Goal: Task Accomplishment & Management: Complete application form

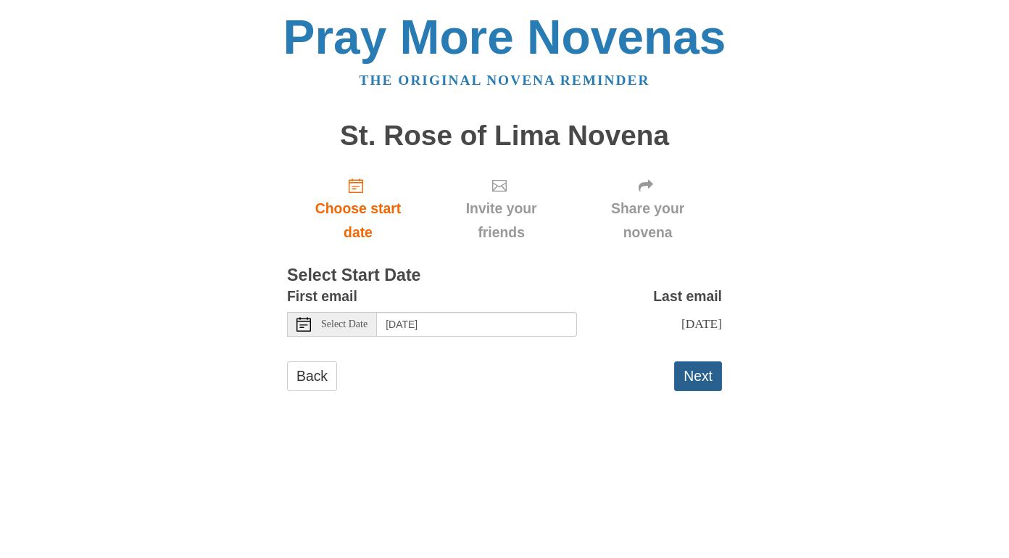
click at [701, 362] on button "Next" at bounding box center [698, 376] width 48 height 30
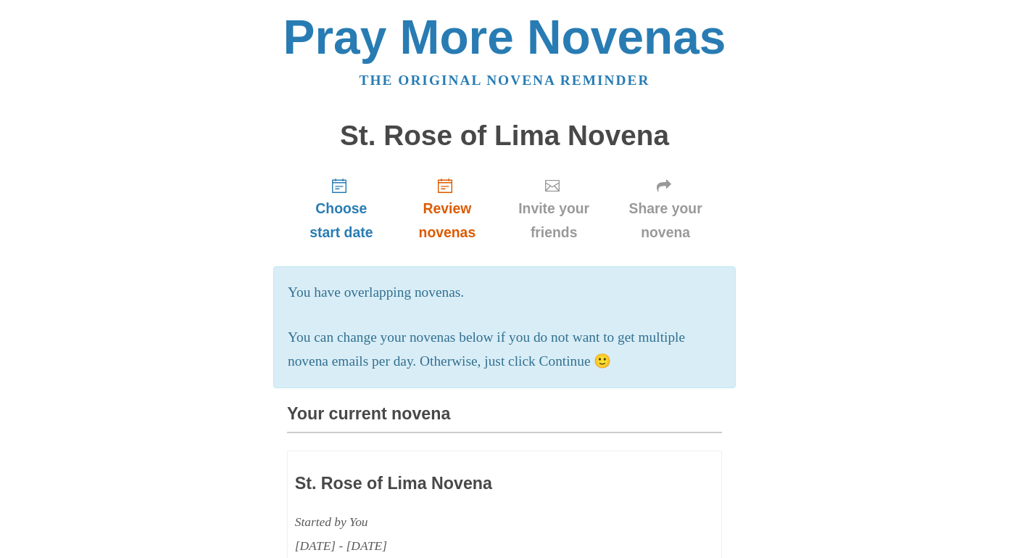
click at [422, 216] on span "Review novenas" at bounding box center [447, 220] width 74 height 48
click at [445, 212] on span "Review novenas" at bounding box center [447, 220] width 74 height 48
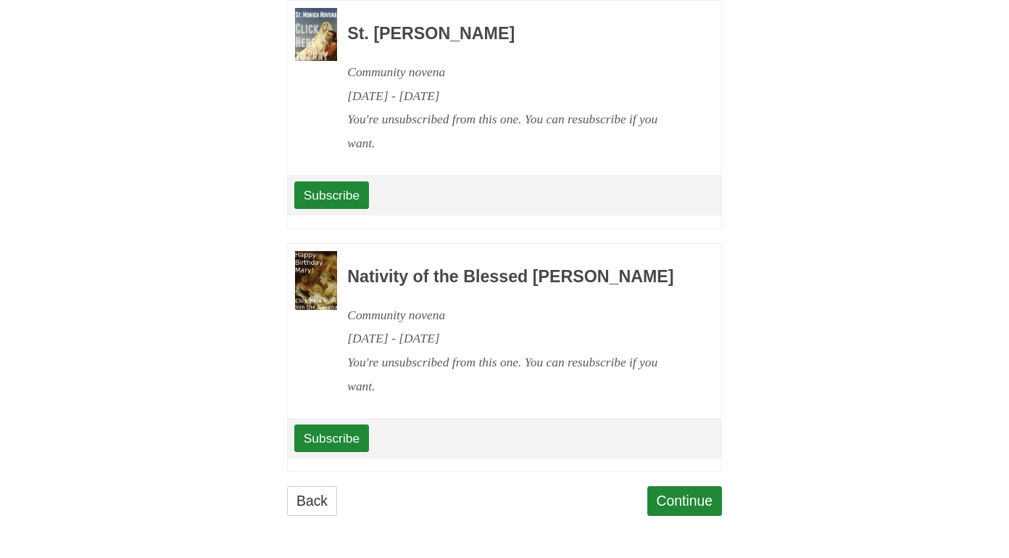
scroll to position [696, 0]
click at [704, 509] on link "Continue" at bounding box center [684, 501] width 75 height 30
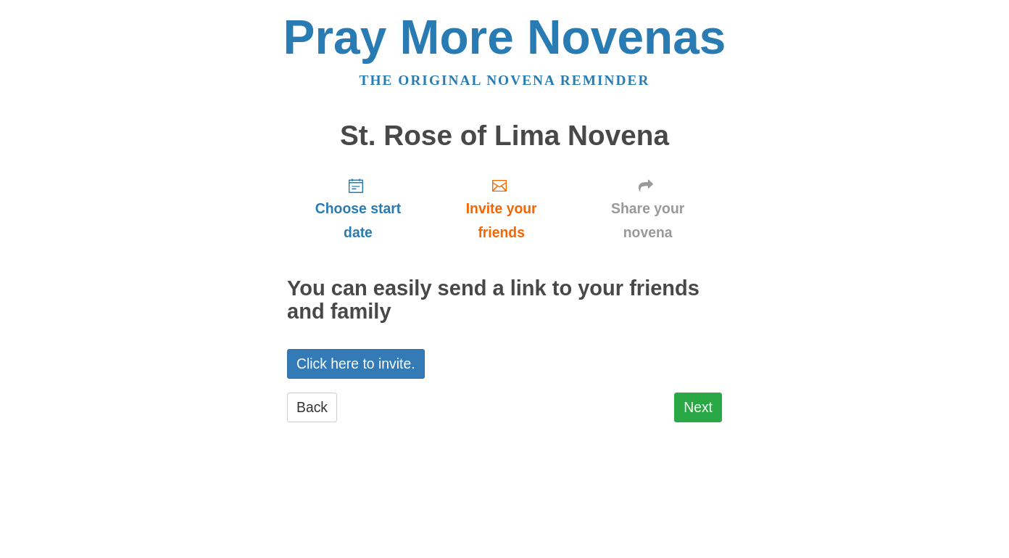
click at [703, 399] on link "Next" at bounding box center [698, 407] width 48 height 30
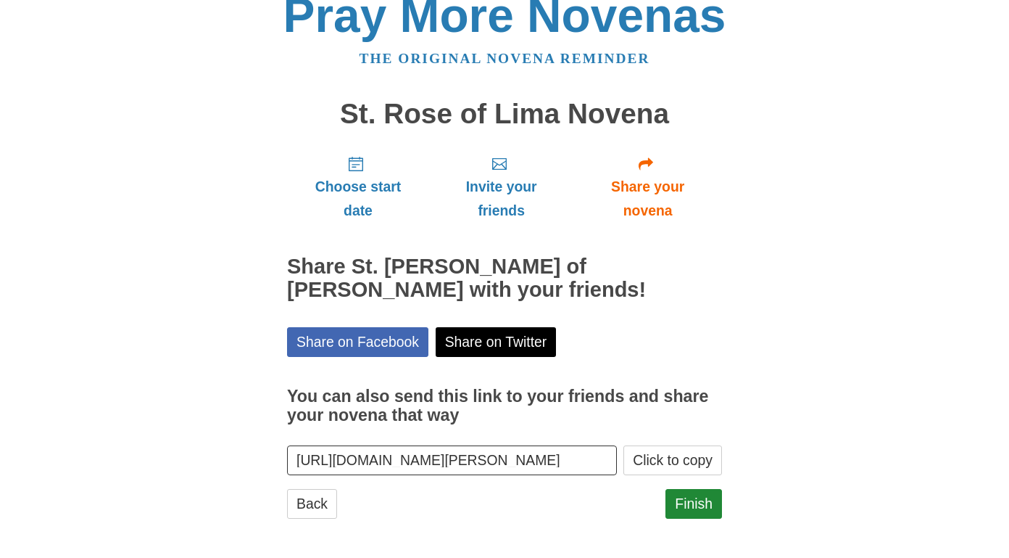
scroll to position [19, 0]
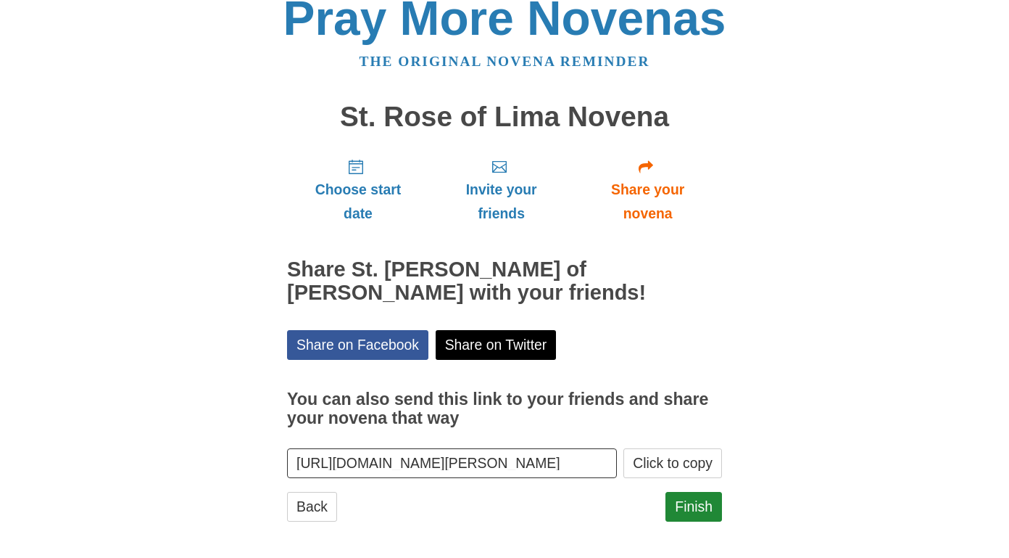
click at [399, 338] on link "Share on Facebook" at bounding box center [357, 345] width 141 height 30
click at [700, 500] on link "Finish" at bounding box center [694, 507] width 57 height 30
